Goal: Check status: Check status

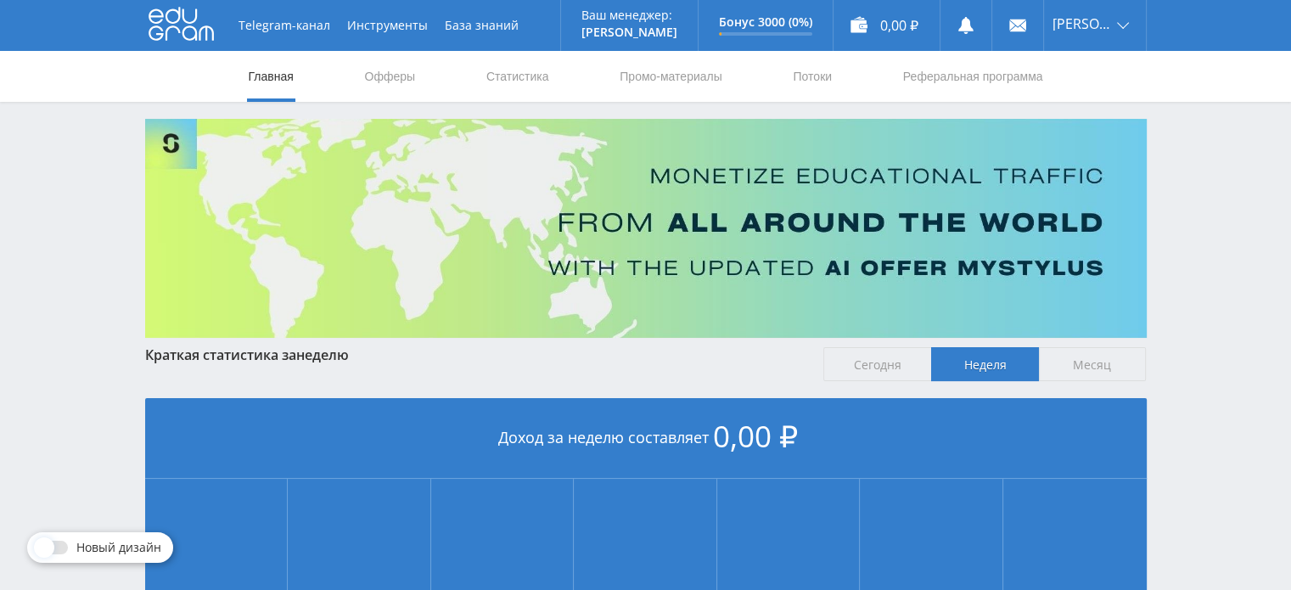
click at [1210, 194] on div "Telegram-канал Инструменты База знаний Ваш менеджер: Alex Alex Online @edugram_…" at bounding box center [645, 504] width 1291 height 1008
click at [1211, 195] on div "Telegram-канал Инструменты База знаний Ваш менеджер: Alex Alex Online @edugram_…" at bounding box center [645, 504] width 1291 height 1008
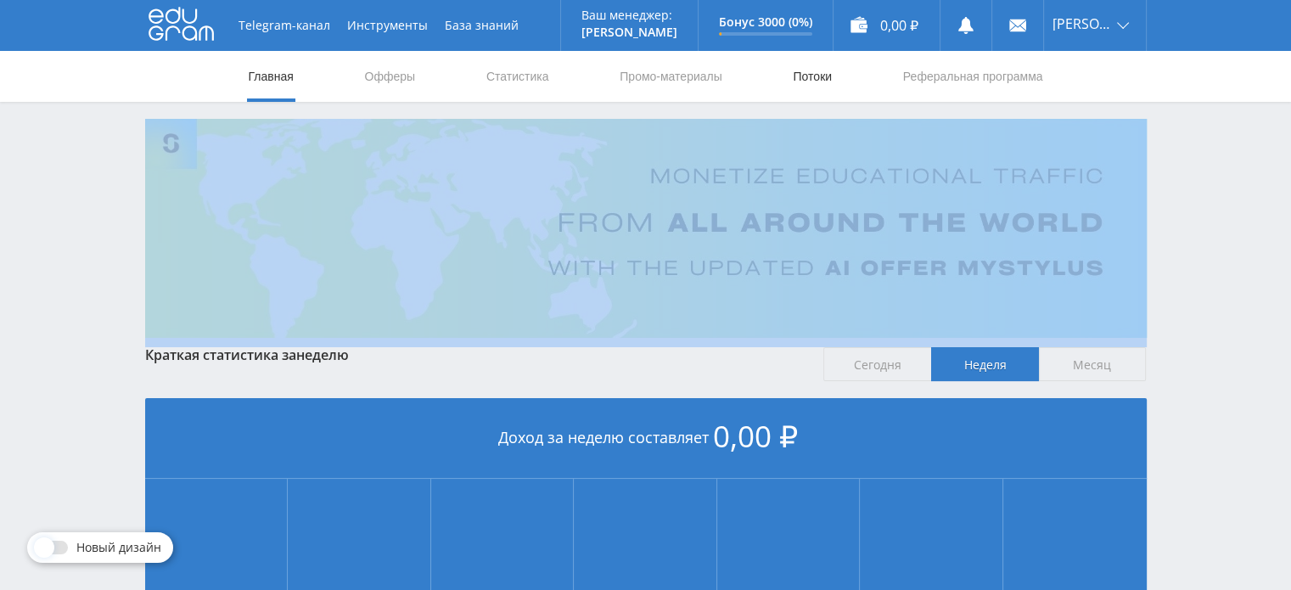
click at [812, 84] on link "Потоки" at bounding box center [812, 76] width 42 height 51
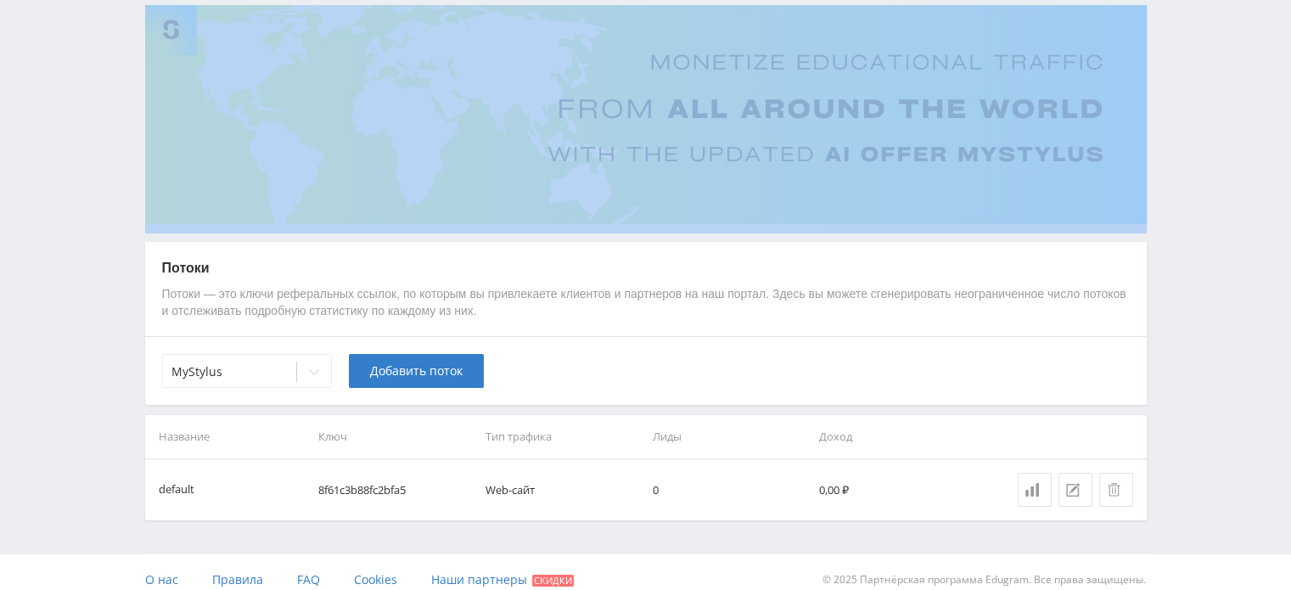
scroll to position [128, 0]
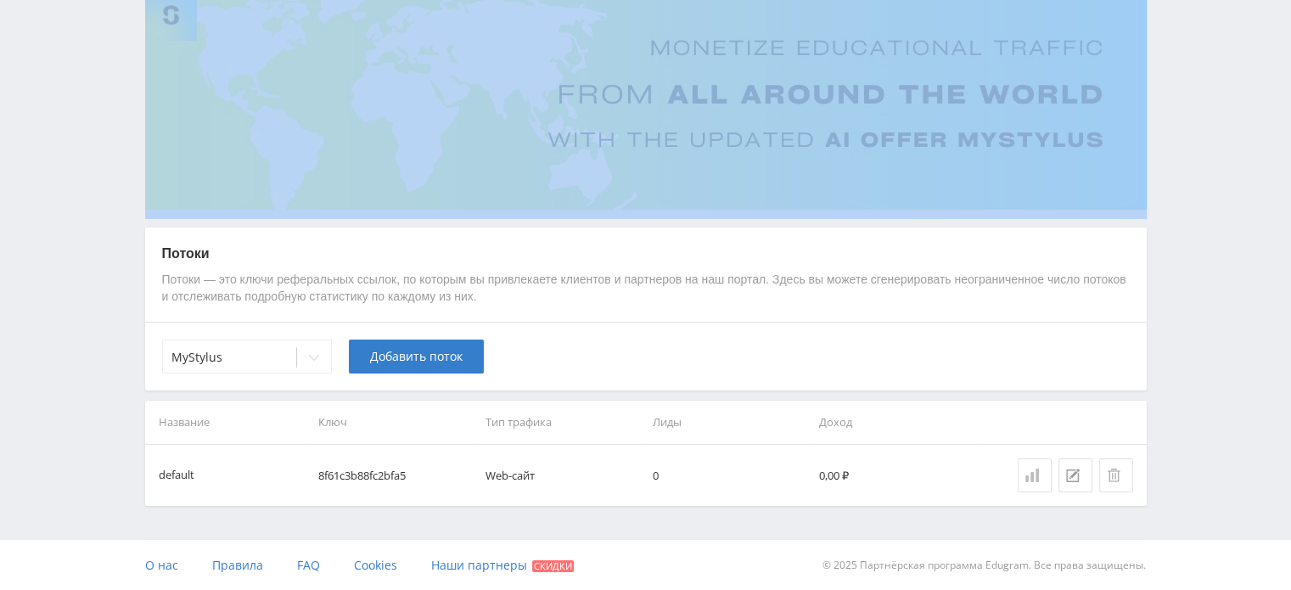
click at [1039, 476] on div at bounding box center [1035, 476] width 19 height 14
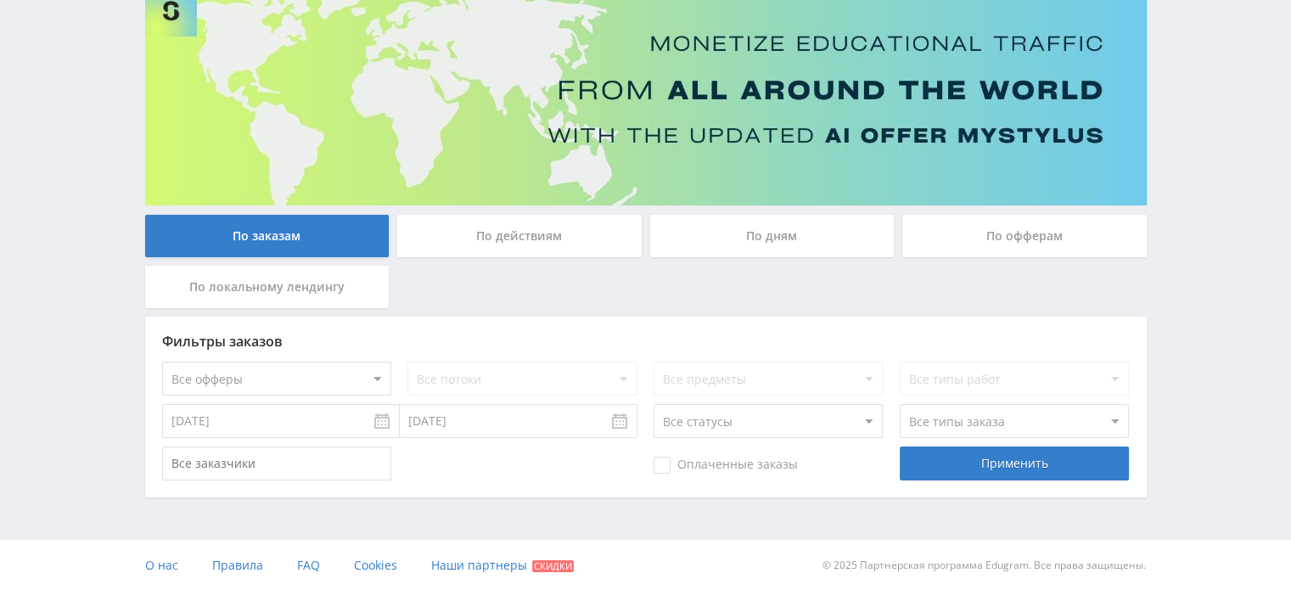
click at [847, 228] on div "По дням" at bounding box center [772, 236] width 245 height 42
click at [0, 0] on input "По дням" at bounding box center [0, 0] width 0 height 0
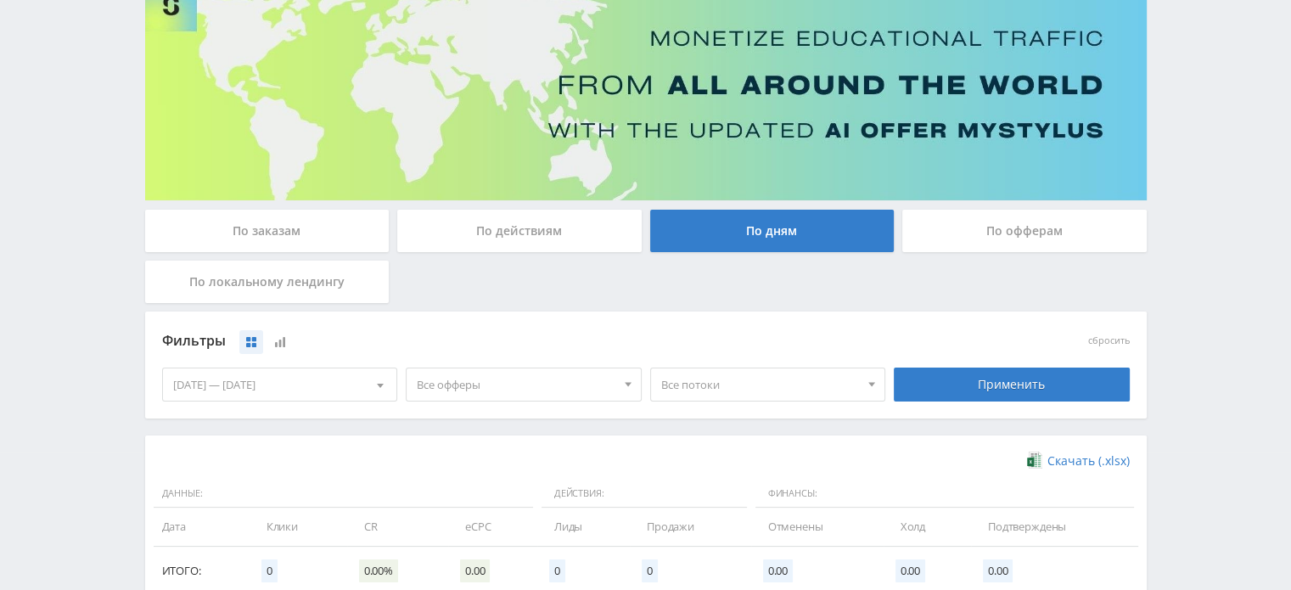
scroll to position [132, 0]
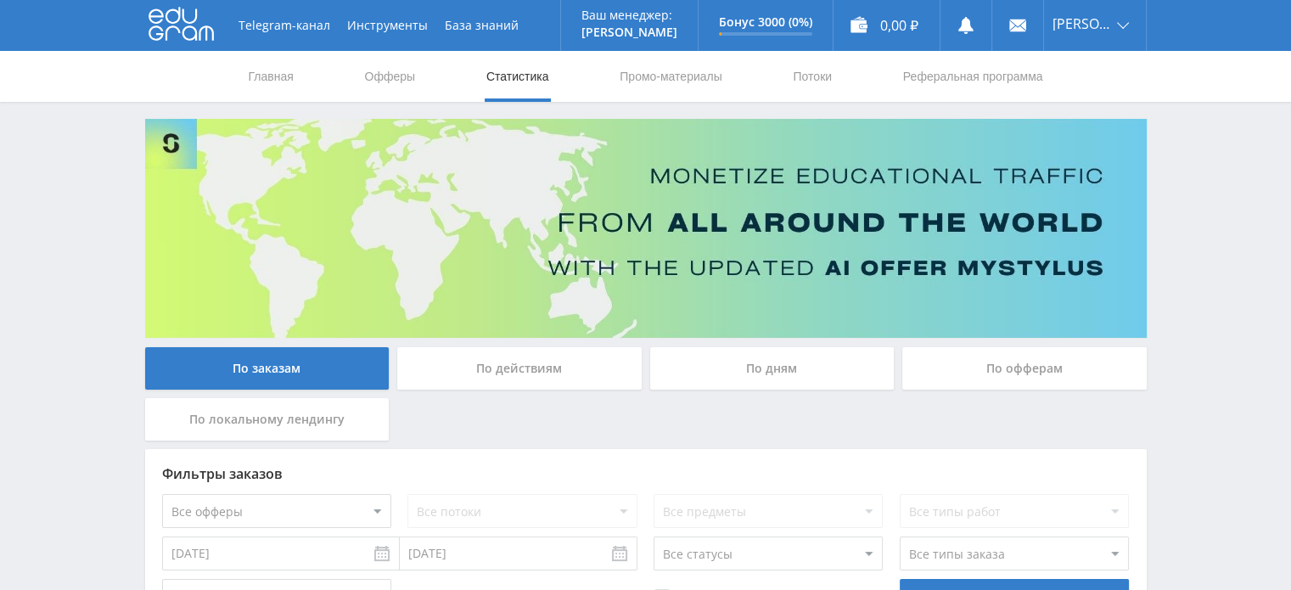
click at [177, 23] on icon at bounding box center [181, 24] width 65 height 34
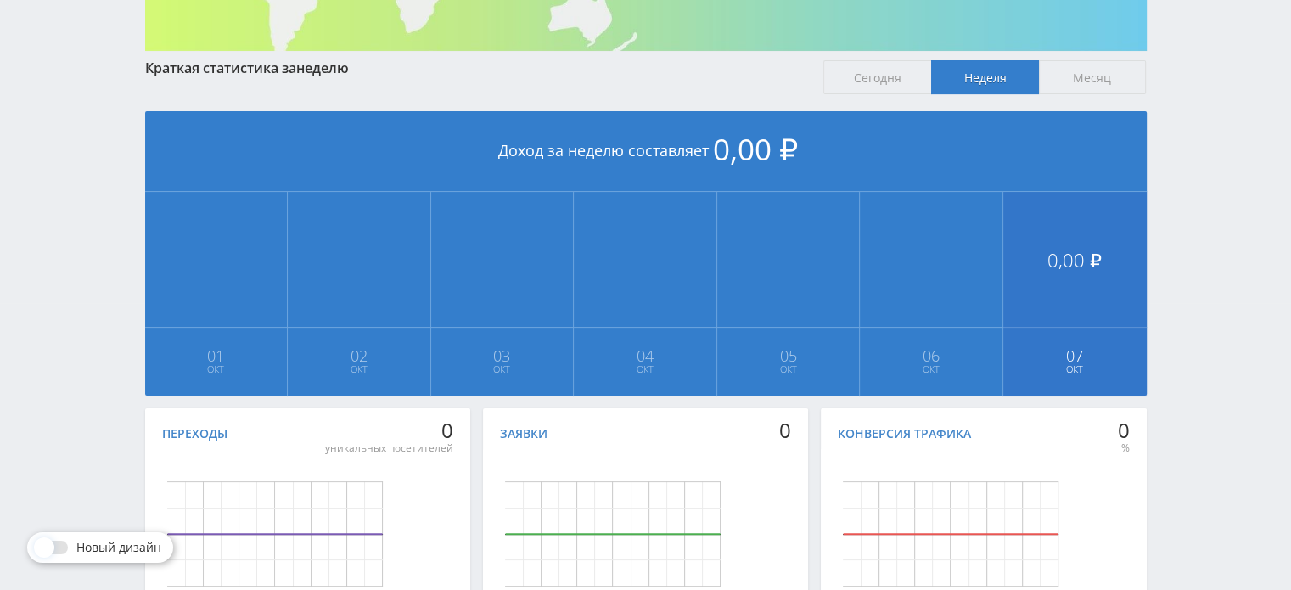
scroll to position [418, 0]
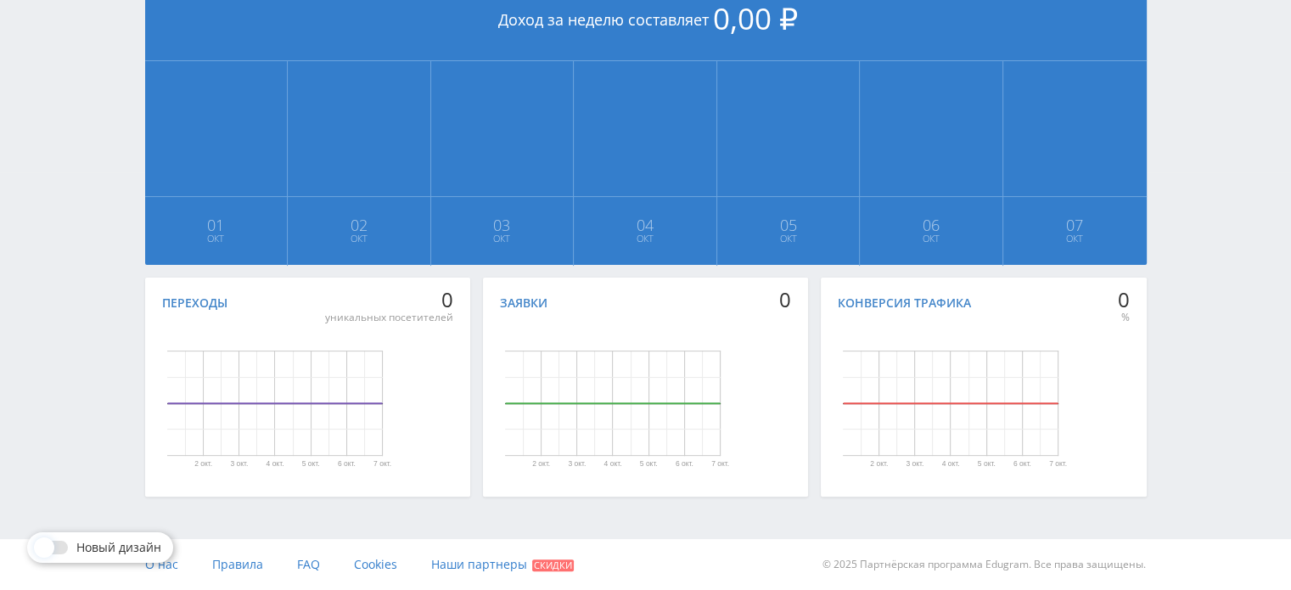
click at [53, 547] on div at bounding box center [52, 548] width 31 height 14
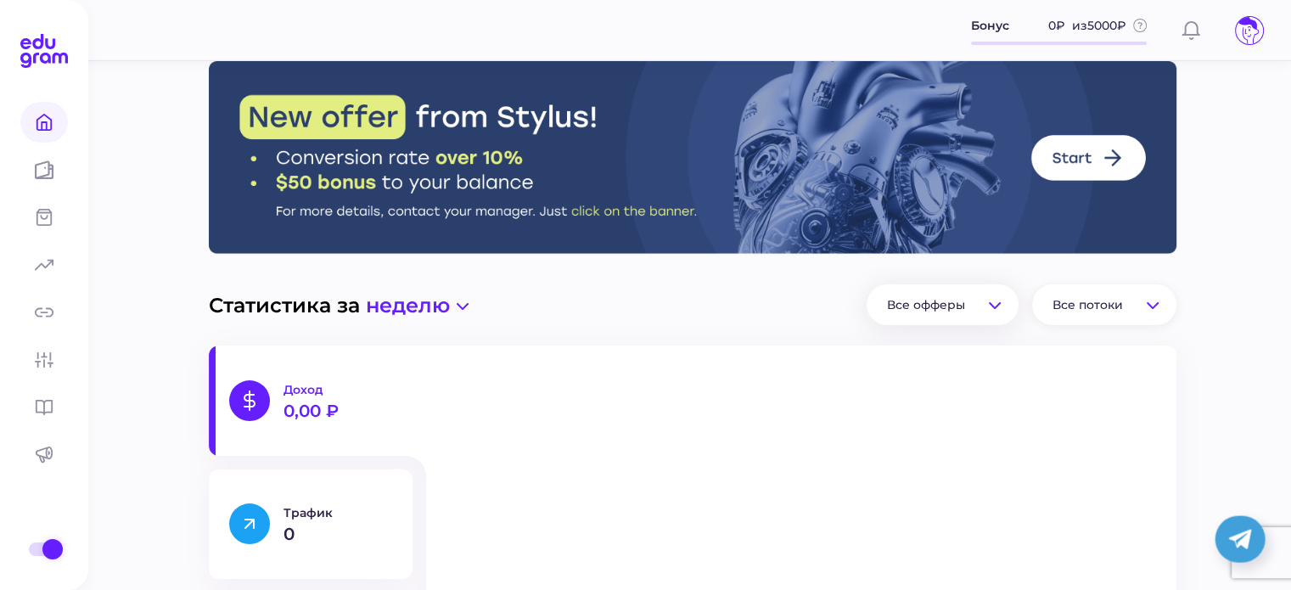
click at [926, 310] on span "Все офферы" at bounding box center [926, 304] width 78 height 15
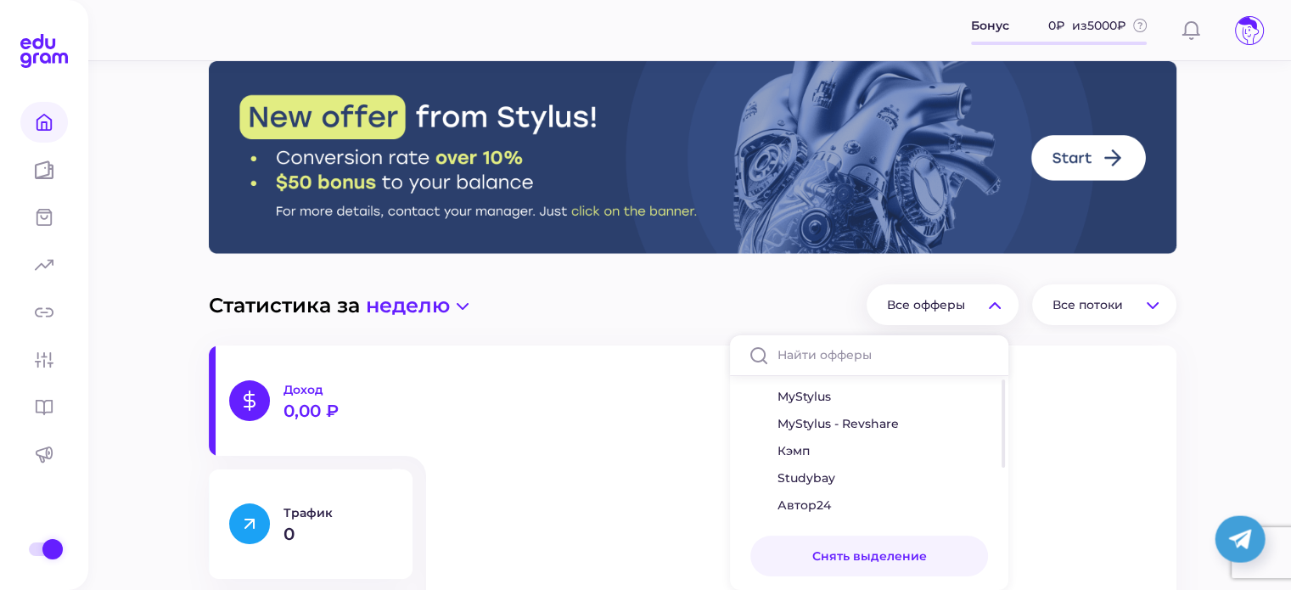
click at [955, 309] on span "Все офферы" at bounding box center [926, 304] width 78 height 15
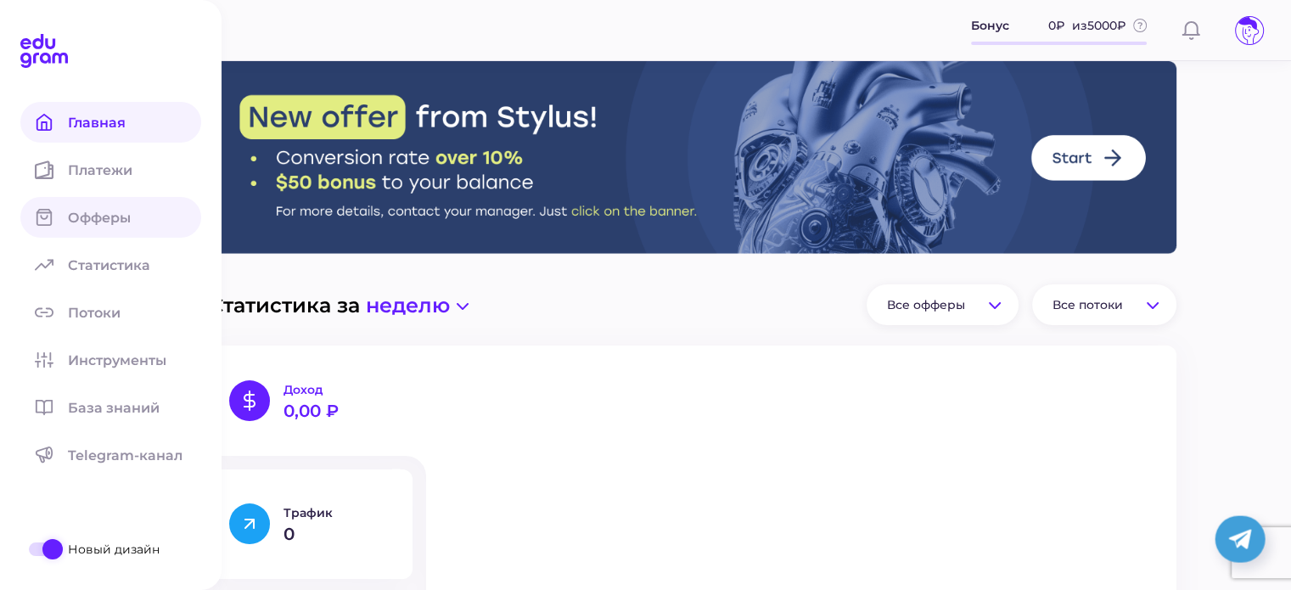
click at [54, 213] on span at bounding box center [44, 217] width 48 height 41
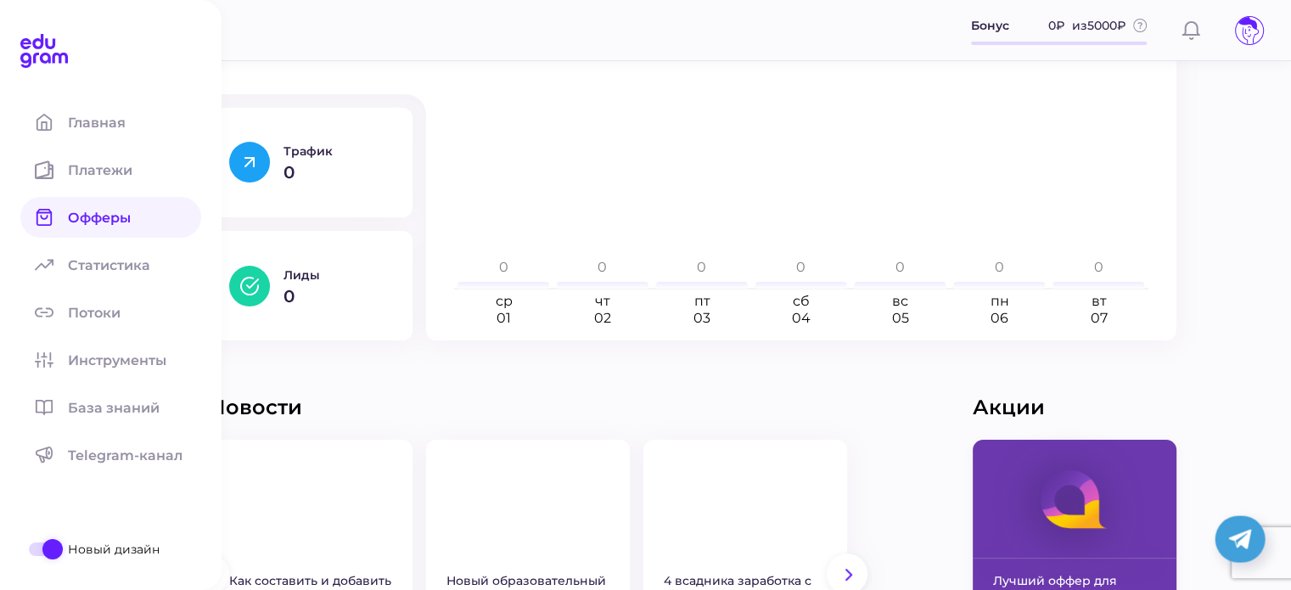
scroll to position [22, 0]
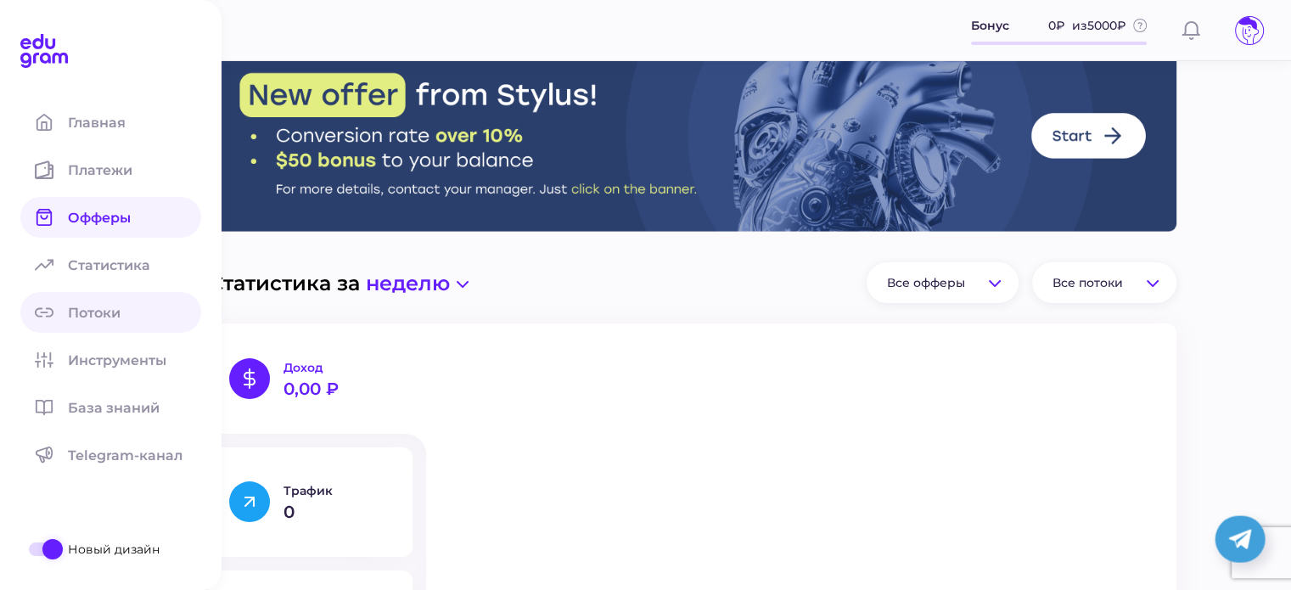
click at [96, 306] on span "Потоки" at bounding box center [104, 313] width 73 height 16
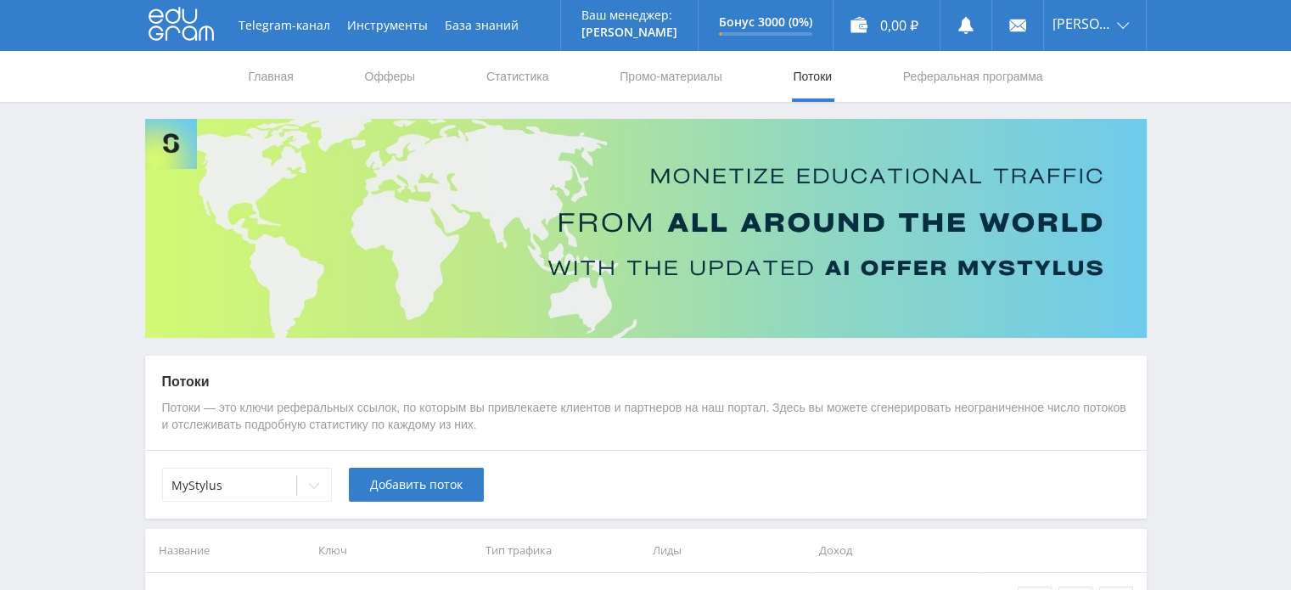
scroll to position [128, 0]
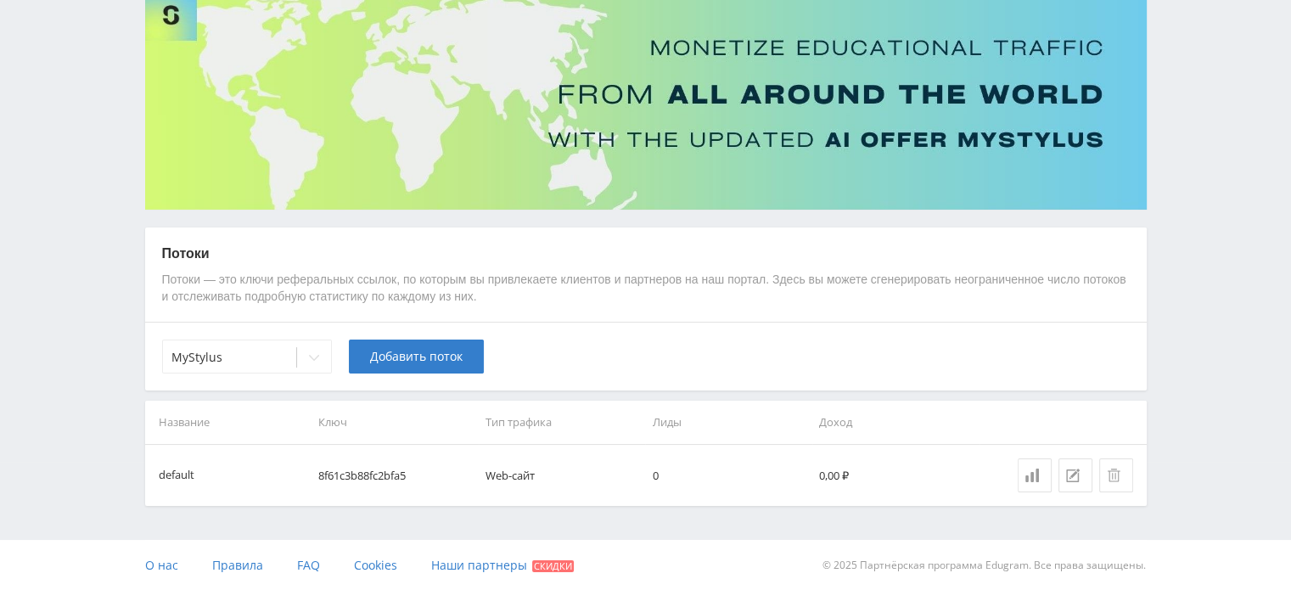
click at [1016, 471] on td at bounding box center [1063, 475] width 167 height 61
click at [1030, 474] on icon at bounding box center [1033, 476] width 14 height 14
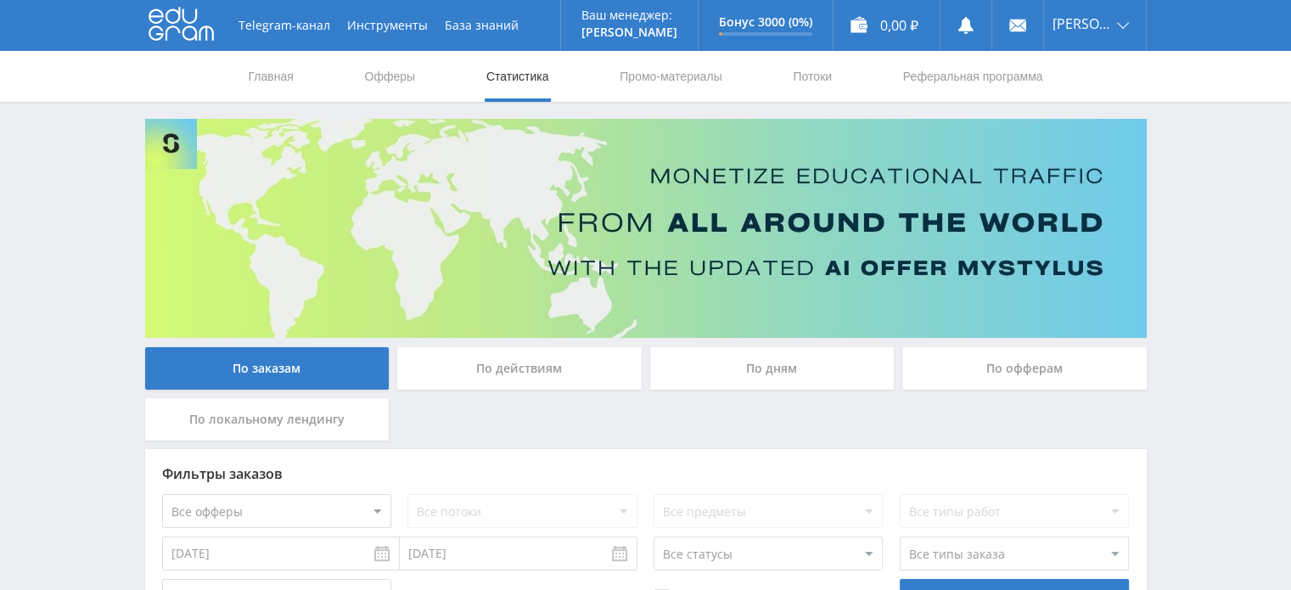
scroll to position [132, 0]
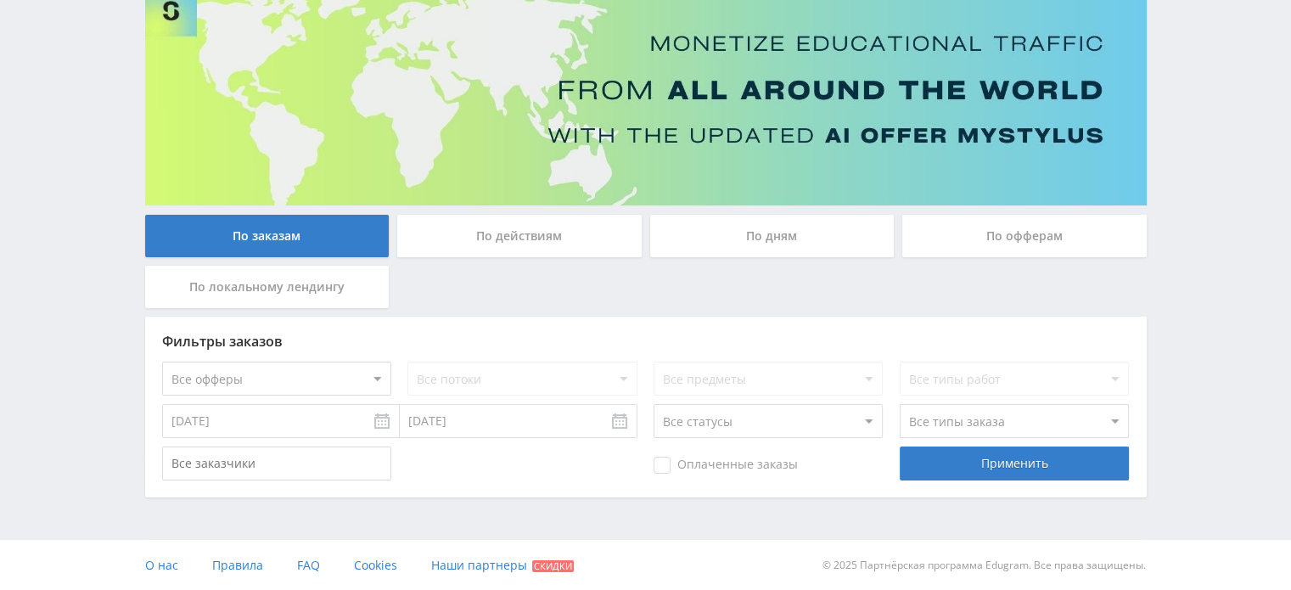
click at [778, 244] on div "По дням" at bounding box center [772, 236] width 245 height 42
click at [0, 0] on input "По дням" at bounding box center [0, 0] width 0 height 0
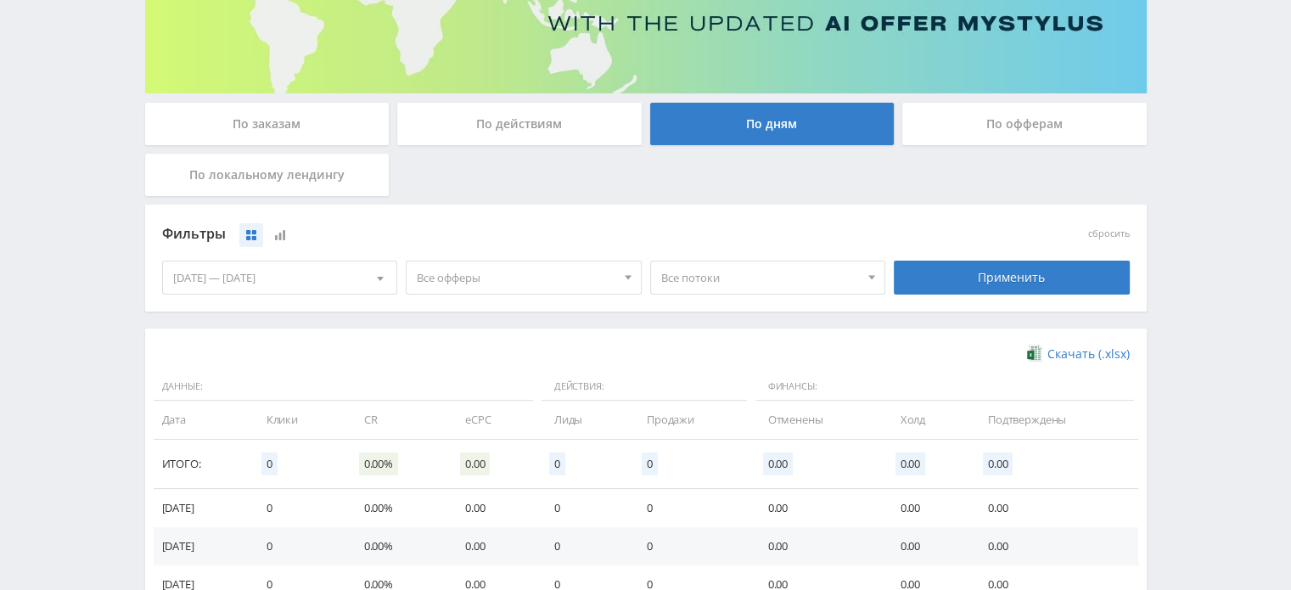
scroll to position [387, 0]
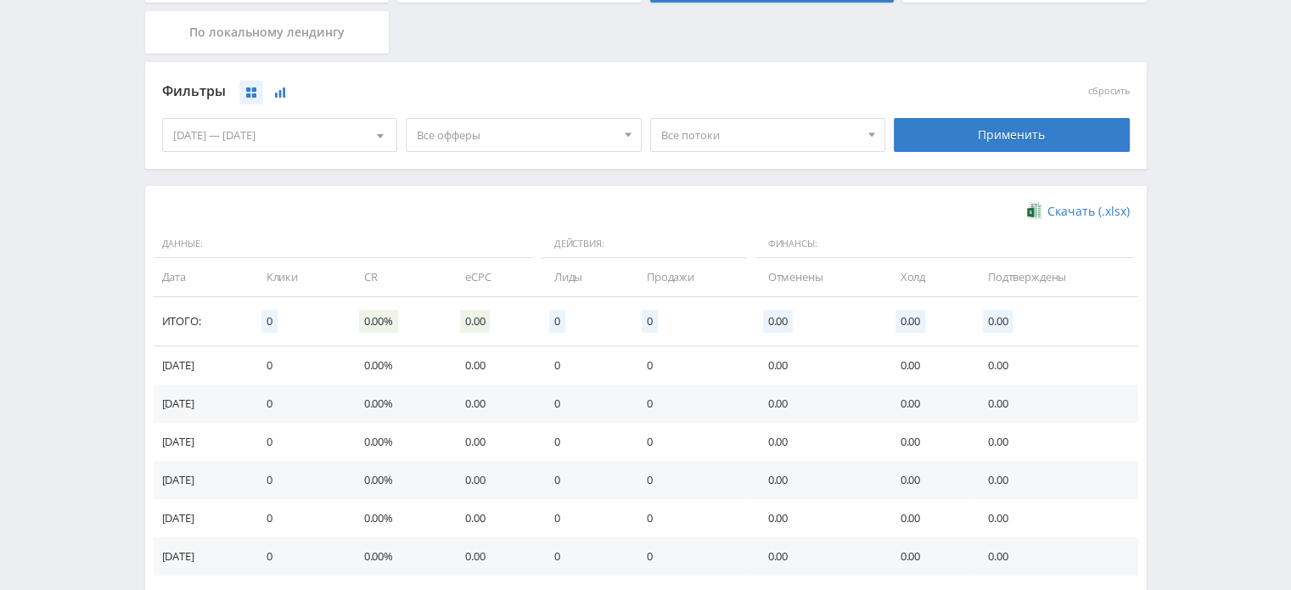
click at [288, 93] on button at bounding box center [280, 93] width 24 height 24
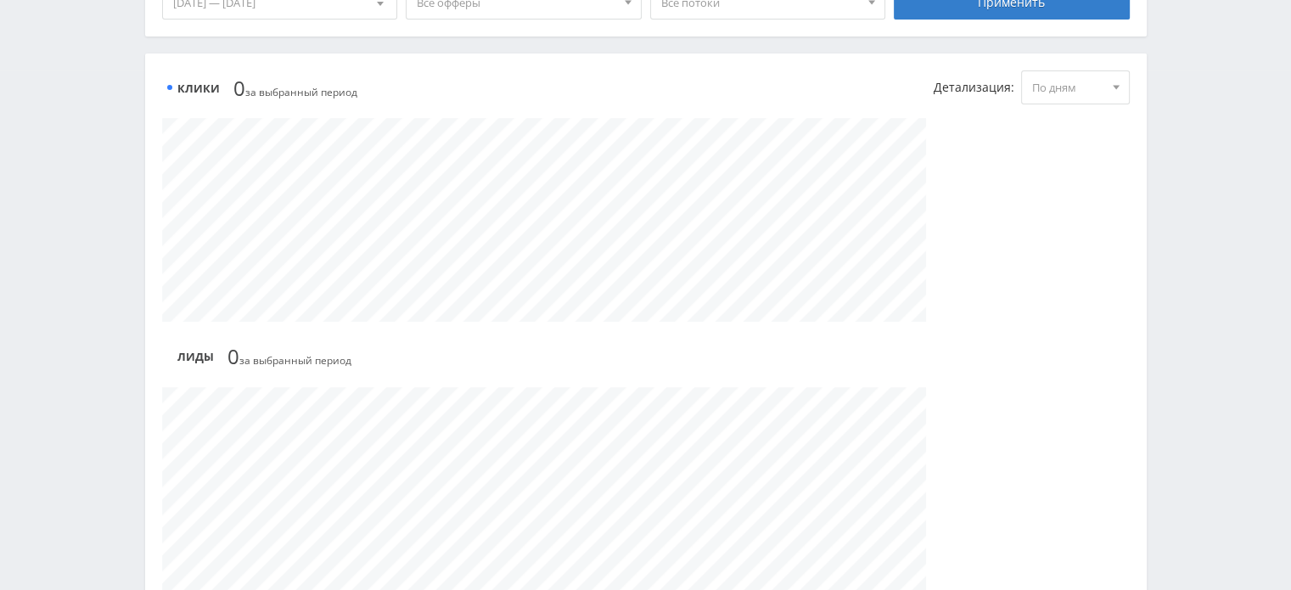
scroll to position [319, 0]
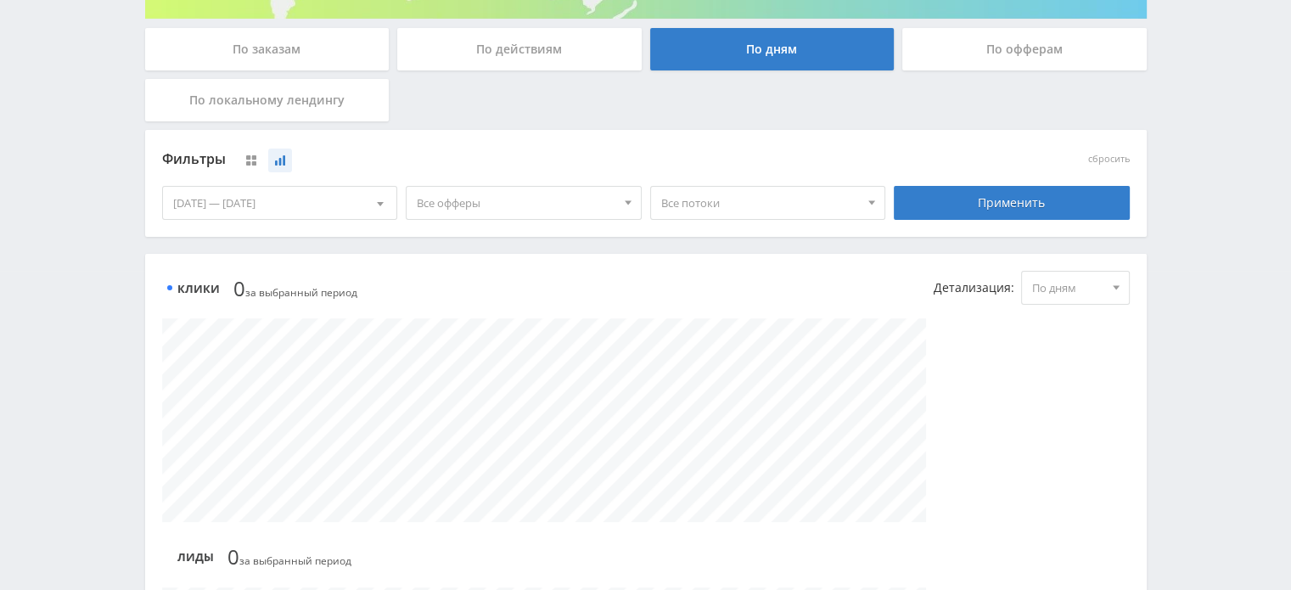
click at [387, 201] on div at bounding box center [380, 203] width 32 height 32
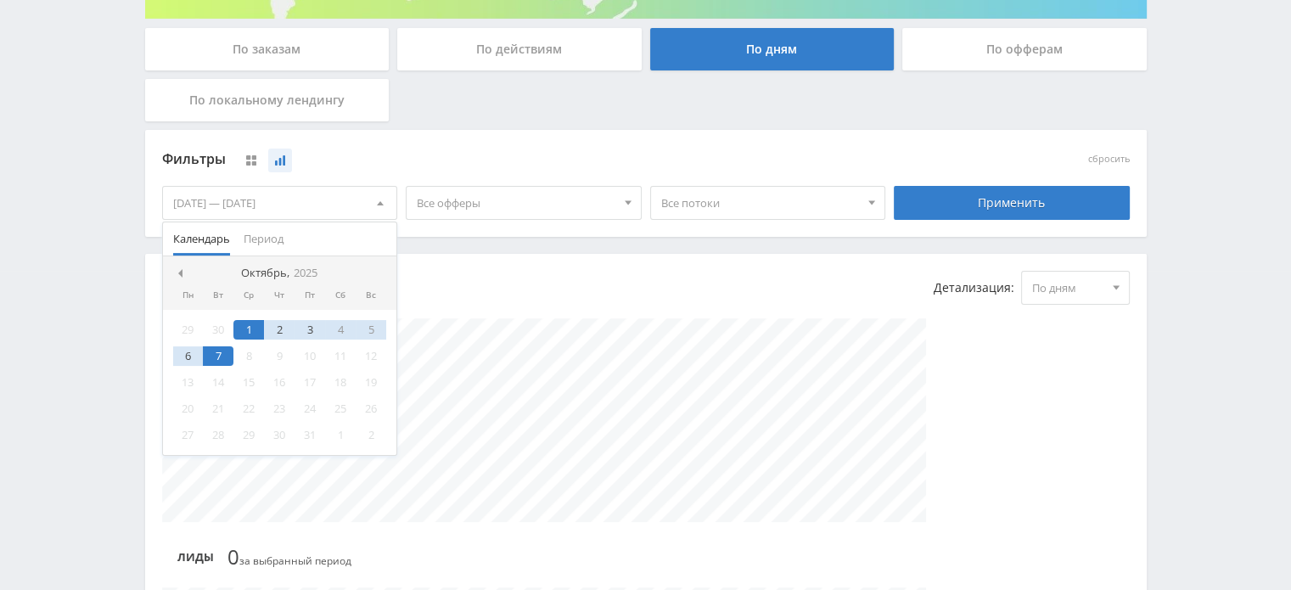
click at [187, 277] on nav "Октябрь, 2025" at bounding box center [280, 273] width 234 height 34
click at [178, 273] on span at bounding box center [178, 273] width 8 height 8
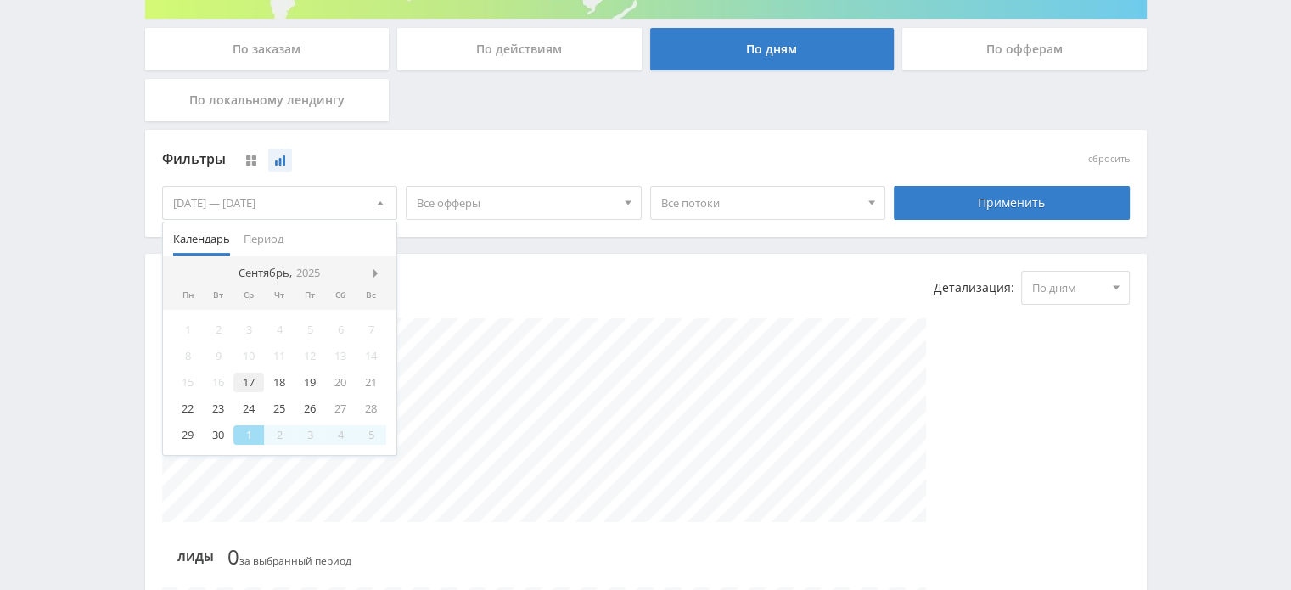
click at [245, 376] on div "17" at bounding box center [249, 383] width 31 height 20
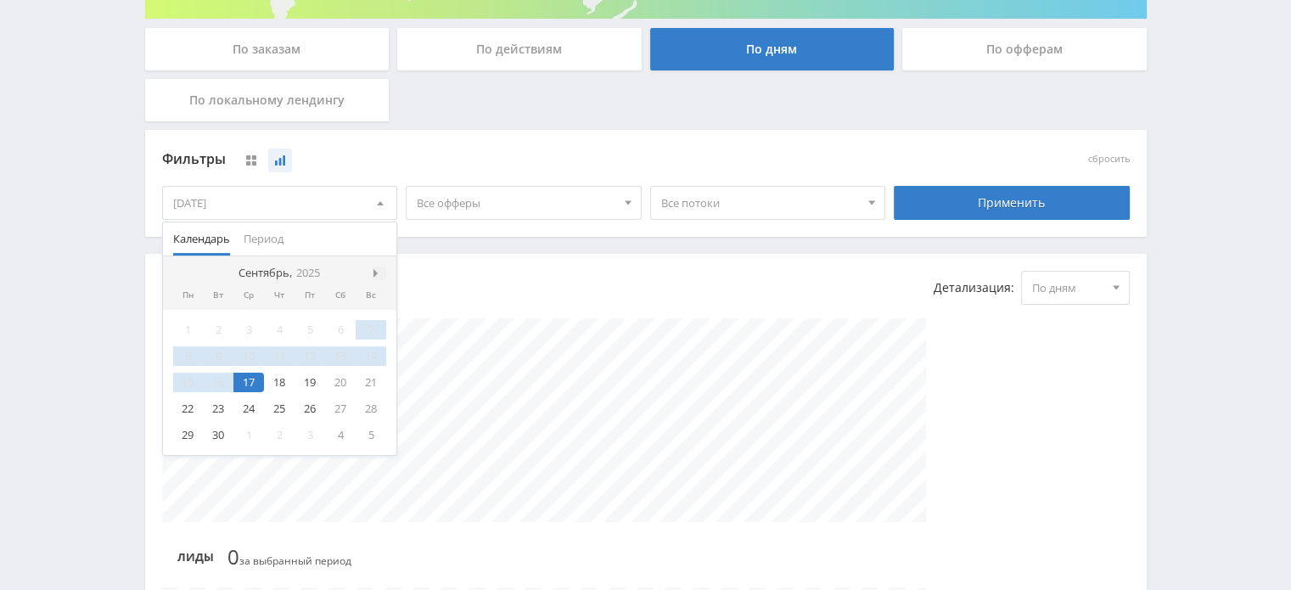
click at [377, 269] on span at bounding box center [378, 273] width 8 height 8
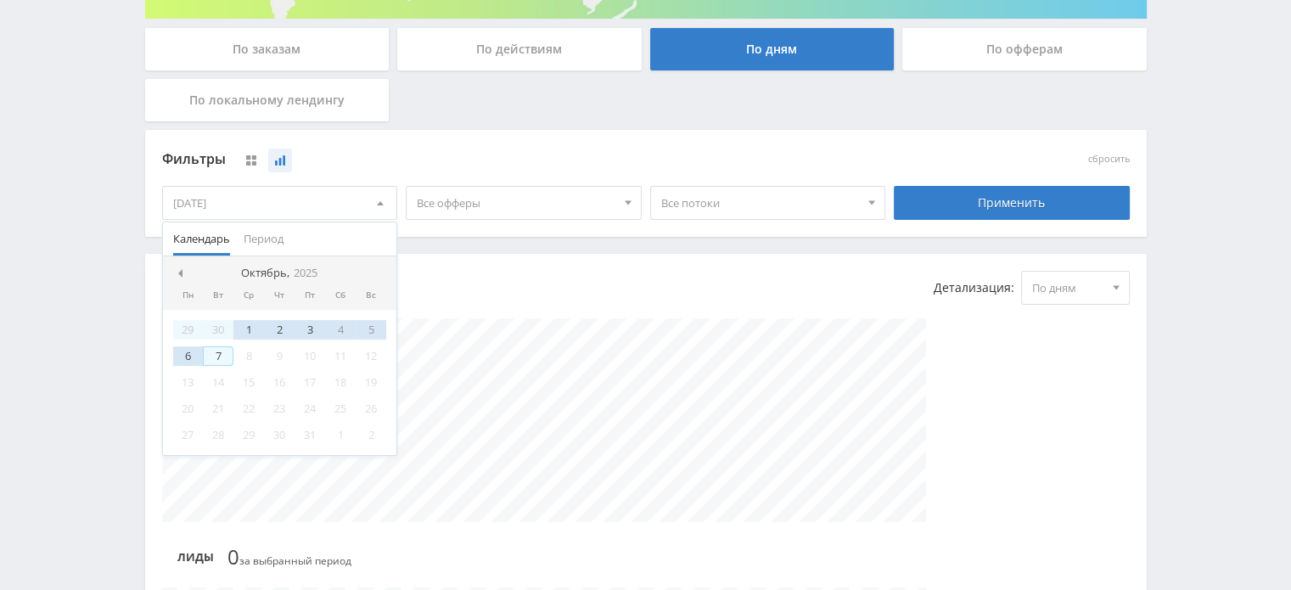
click at [215, 352] on div "7" at bounding box center [218, 356] width 31 height 20
click at [101, 262] on div "Telegram-канал Инструменты База знаний Ваш менеджер: Alex Alex Online @edugram_…" at bounding box center [645, 560] width 1291 height 1759
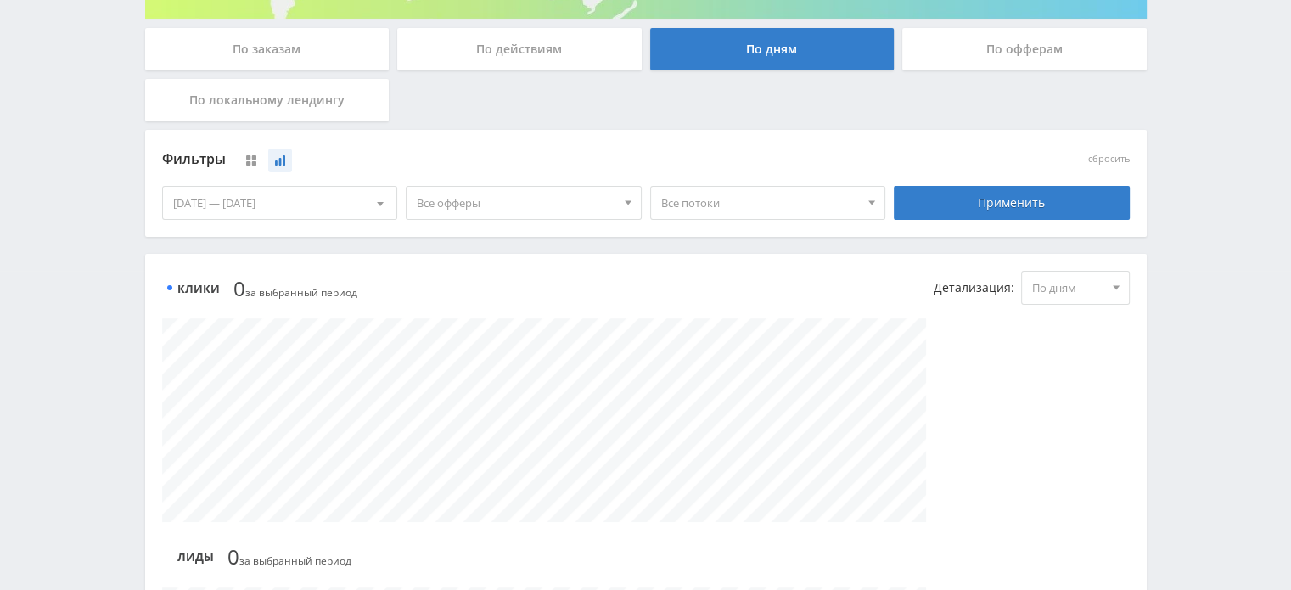
click at [377, 208] on span at bounding box center [380, 206] width 7 height 8
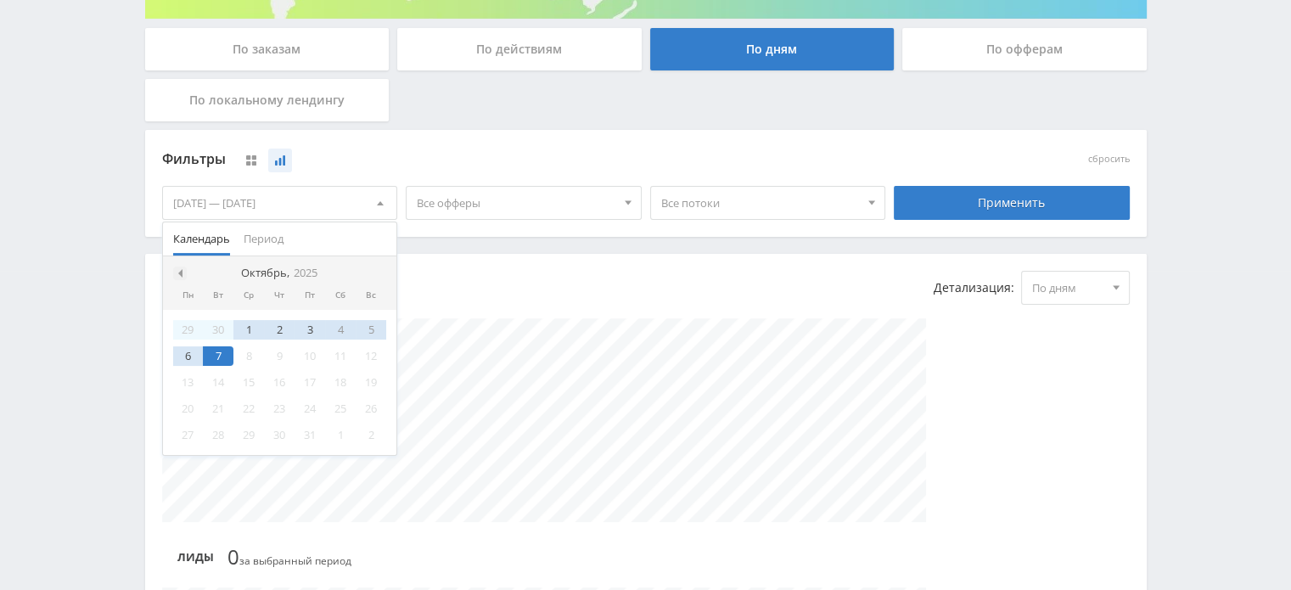
click at [180, 271] on span at bounding box center [178, 273] width 8 height 8
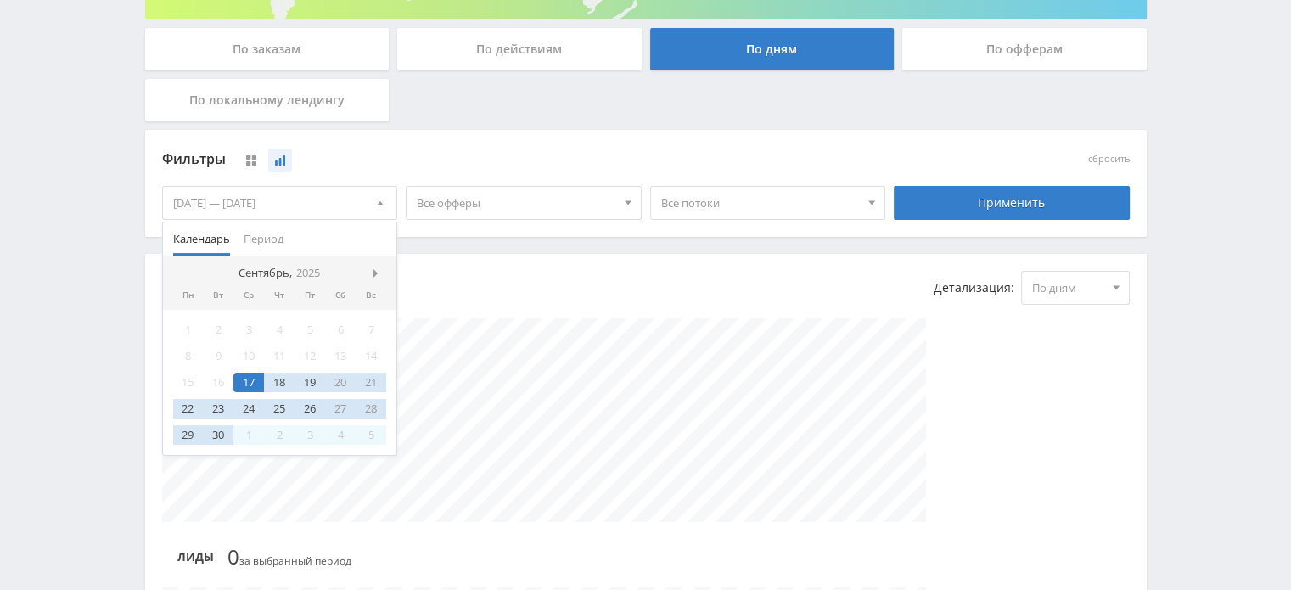
click at [180, 271] on nav "Сентябрь, 2025" at bounding box center [280, 273] width 234 height 34
click at [377, 281] on nav "Сентябрь, 2025" at bounding box center [280, 273] width 234 height 34
click at [379, 274] on span at bounding box center [378, 273] width 8 height 8
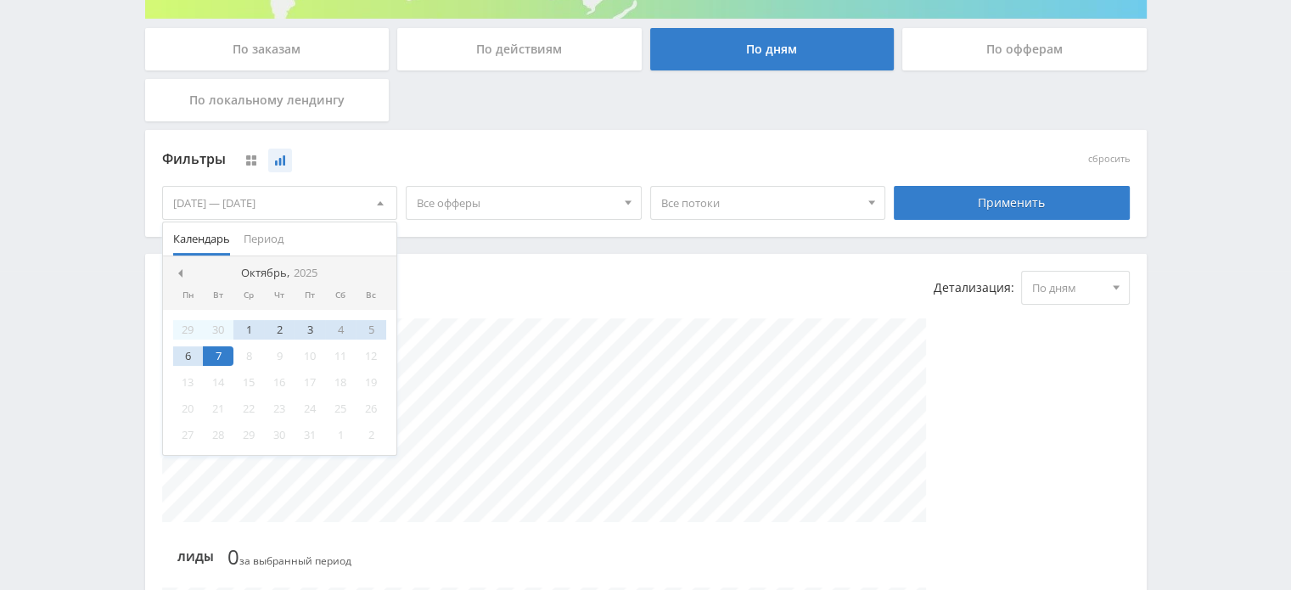
click at [1044, 213] on div "Применить" at bounding box center [1012, 203] width 236 height 34
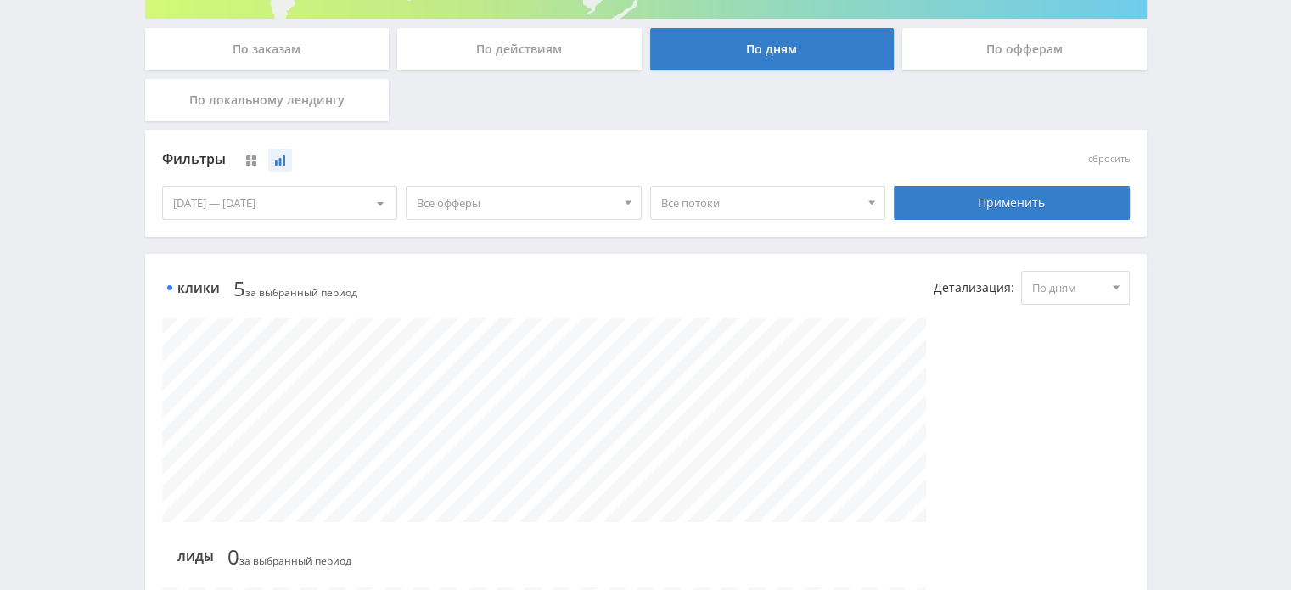
click at [1002, 43] on div "По офферам" at bounding box center [1025, 49] width 245 height 42
click at [0, 0] on input "По офферам" at bounding box center [0, 0] width 0 height 0
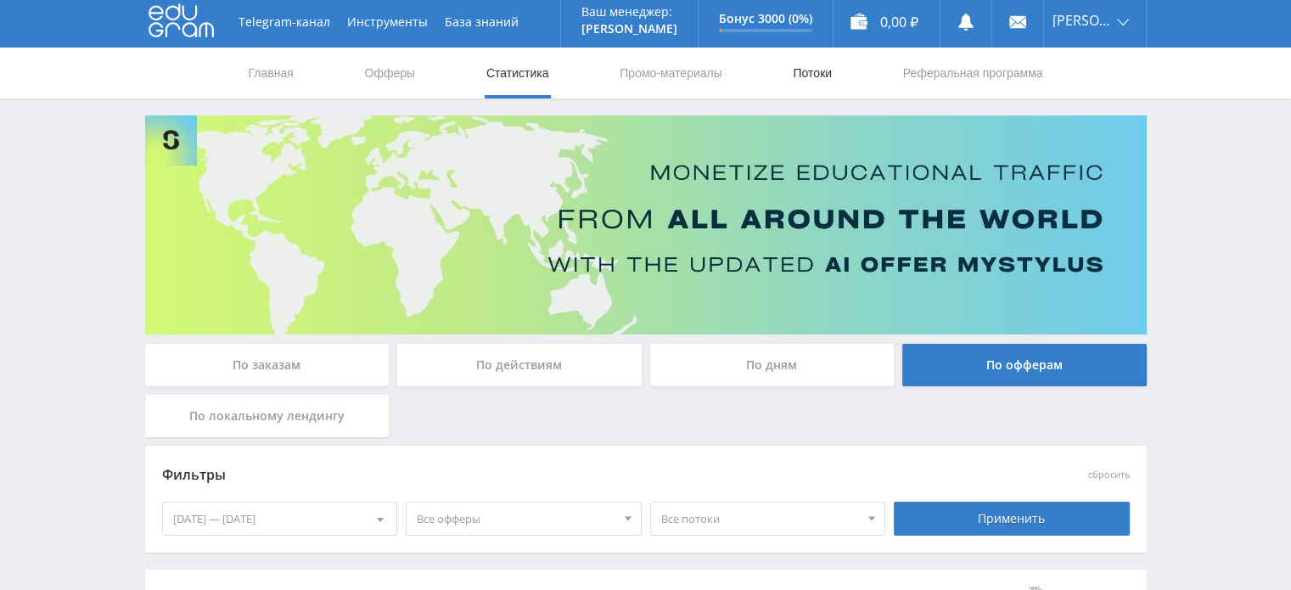
scroll to position [0, 0]
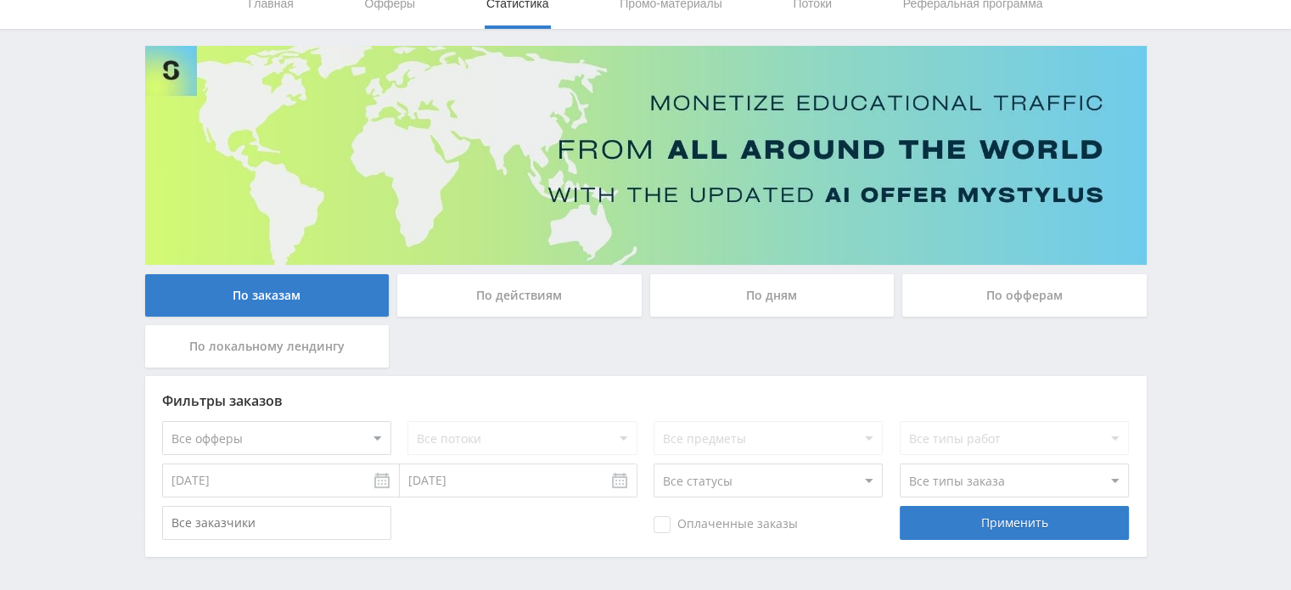
scroll to position [132, 0]
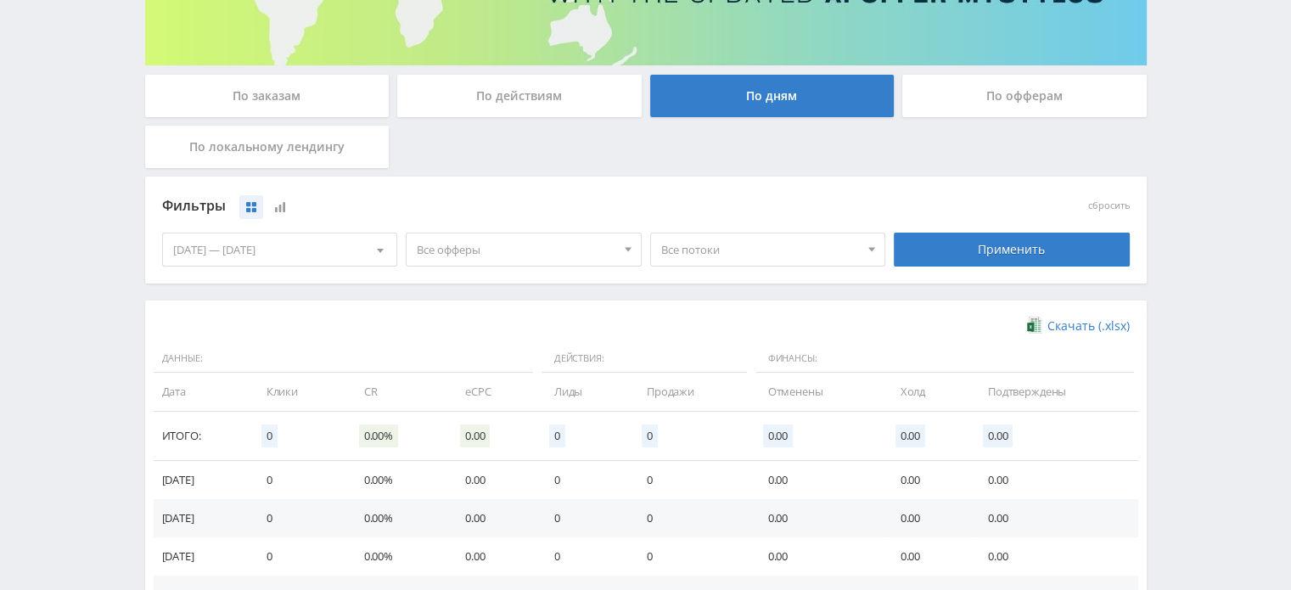
scroll to position [520, 0]
